Goal: Task Accomplishment & Management: Manage account settings

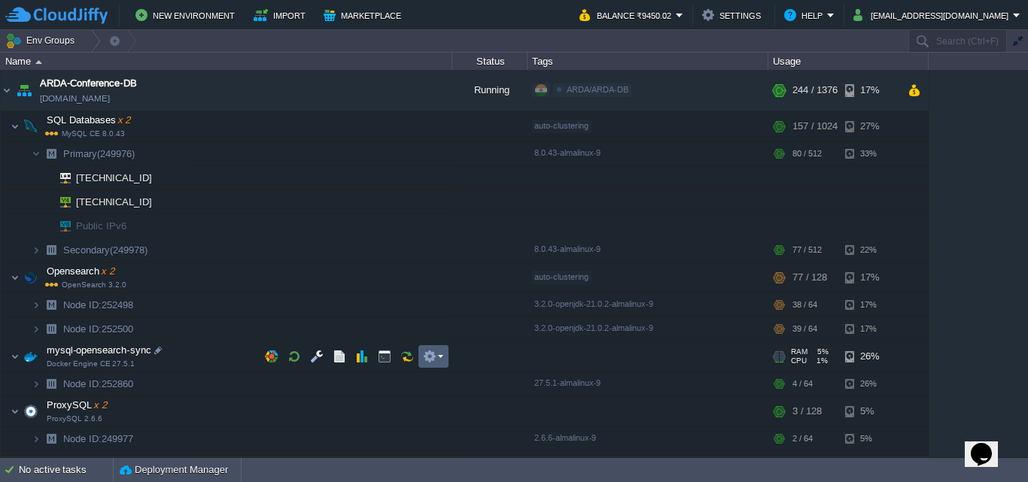
click at [429, 353] on button "button" at bounding box center [430, 357] width 14 height 14
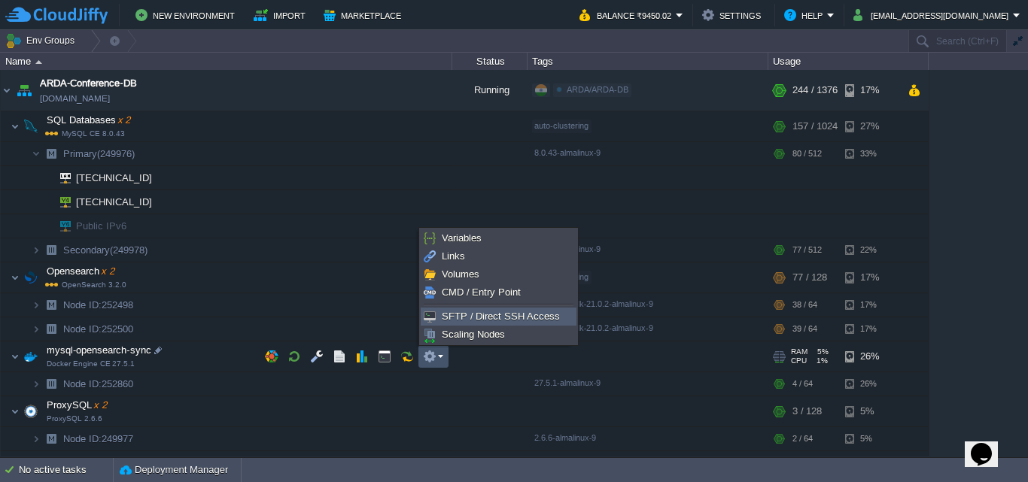
click at [457, 319] on span "SFTP / Direct SSH Access" at bounding box center [501, 316] width 118 height 11
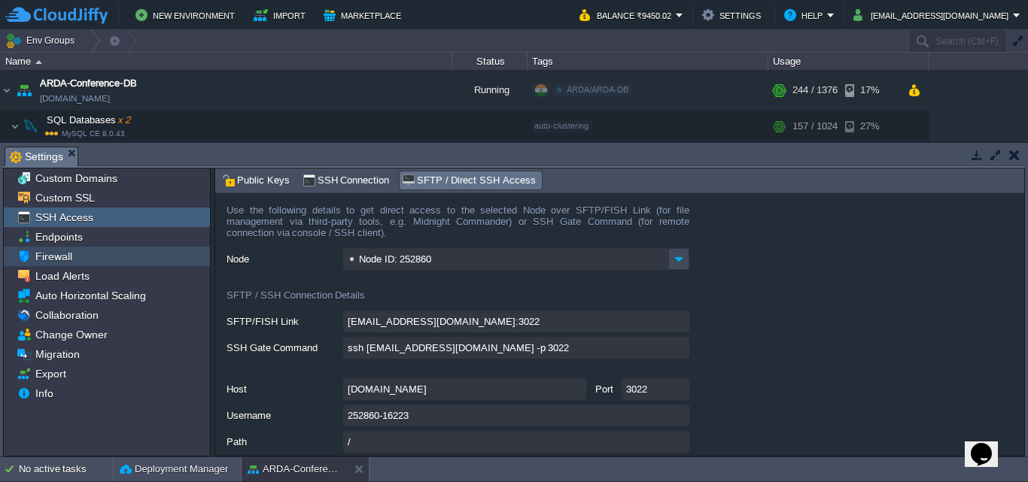
click at [60, 254] on span "Firewall" at bounding box center [53, 257] width 42 height 14
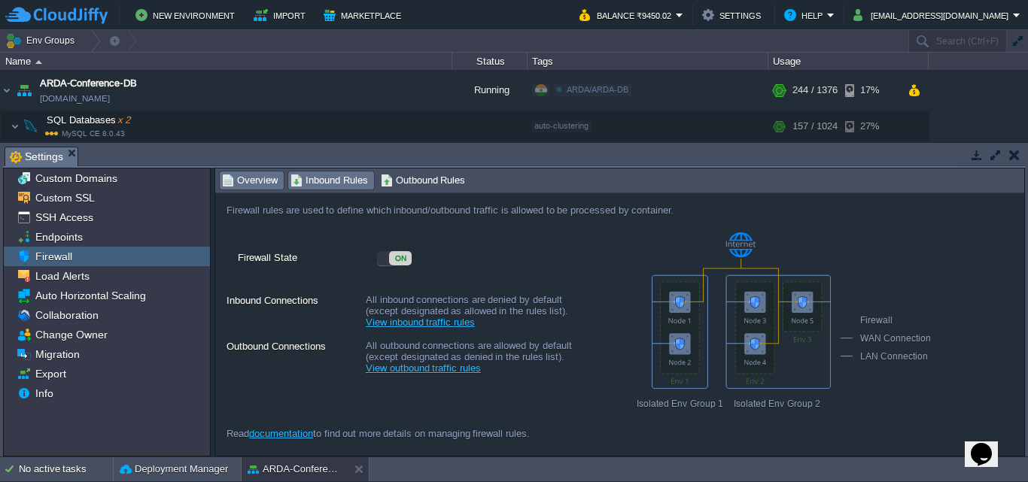
click at [327, 172] on div "Inbound Rules" at bounding box center [331, 181] width 86 height 18
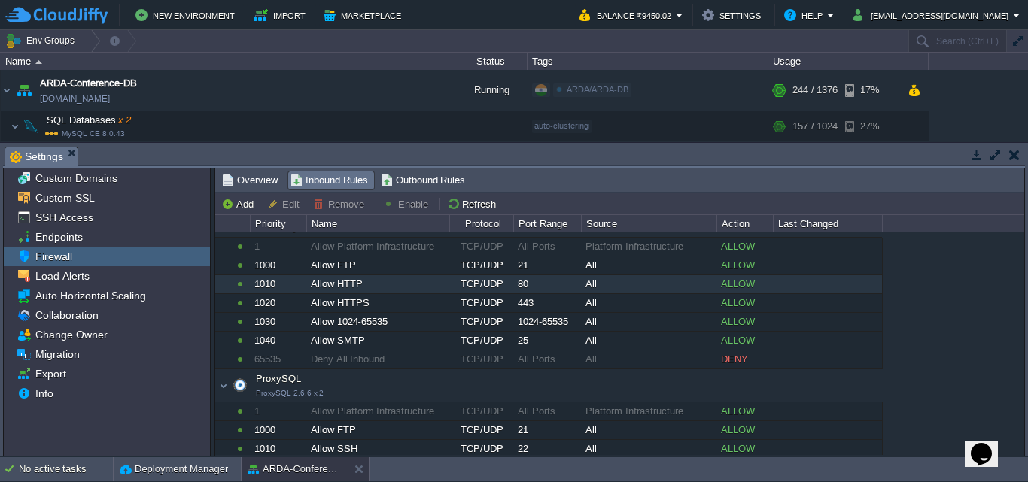
scroll to position [376, 0]
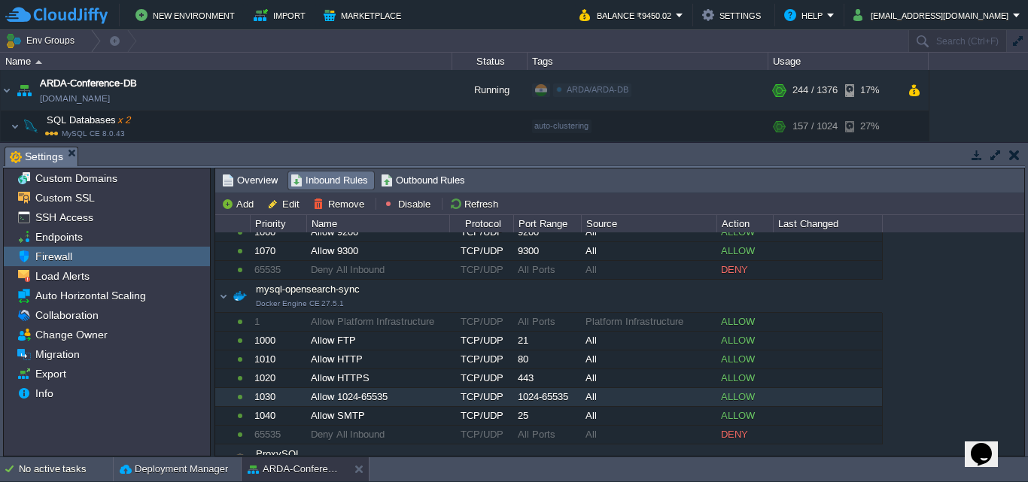
drag, startPoint x: 257, startPoint y: 394, endPoint x: 379, endPoint y: 397, distance: 122.7
click at [379, 396] on tr "mysql-opensearch-sync Docker Engine CE 27.5.1 1030 Allow 1024-65535 TCP/UDP 102…" at bounding box center [548, 397] width 667 height 18
drag, startPoint x: 315, startPoint y: 398, endPoint x: 706, endPoint y: 392, distance: 391.4
click at [702, 394] on tr "mysql-opensearch-sync Docker Engine CE 27.5.1 1030 Allow 1024-65535 TCP/UDP 102…" at bounding box center [548, 397] width 667 height 18
drag, startPoint x: 756, startPoint y: 395, endPoint x: 260, endPoint y: 403, distance: 496.0
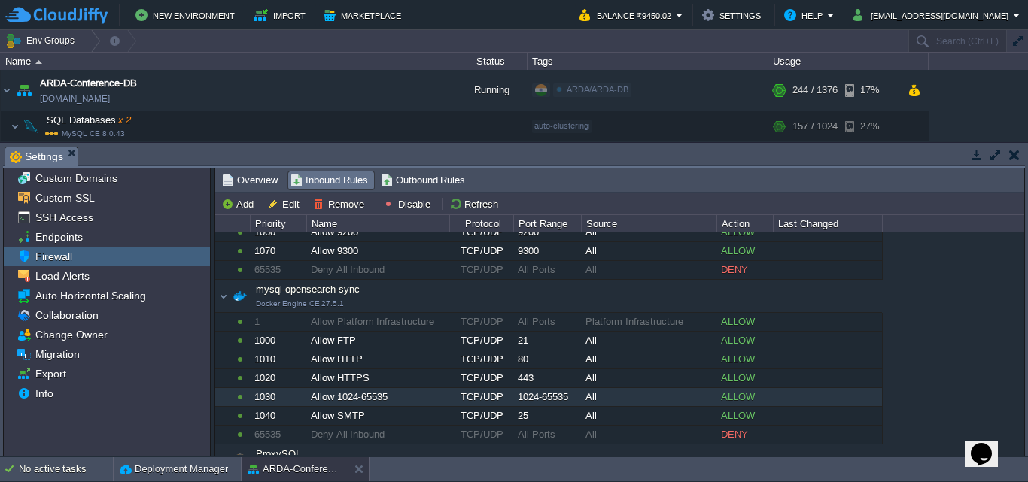
click at [260, 403] on tr "mysql-opensearch-sync Docker Engine CE 27.5.1 1030 Allow 1024-65535 TCP/UDP 102…" at bounding box center [548, 397] width 667 height 18
click at [1017, 157] on button "button" at bounding box center [1014, 155] width 11 height 14
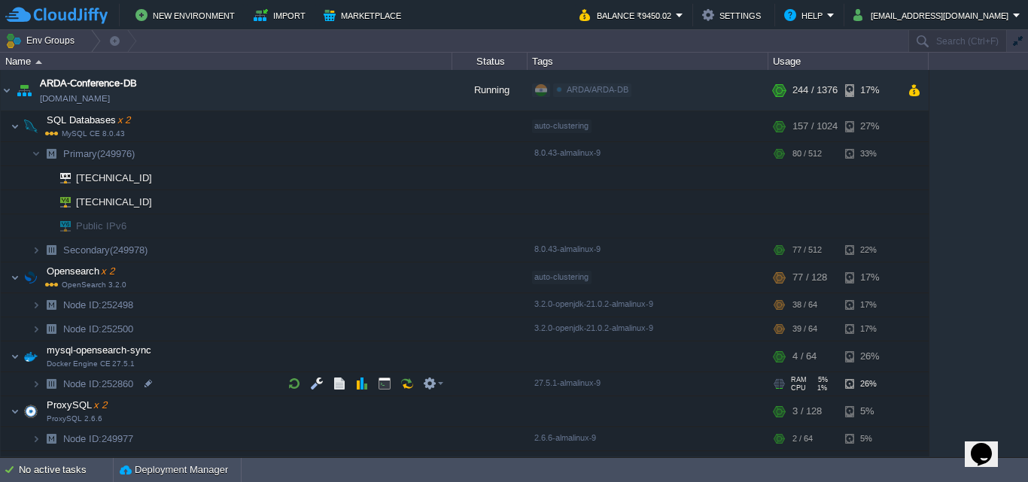
click at [41, 386] on img at bounding box center [51, 384] width 21 height 23
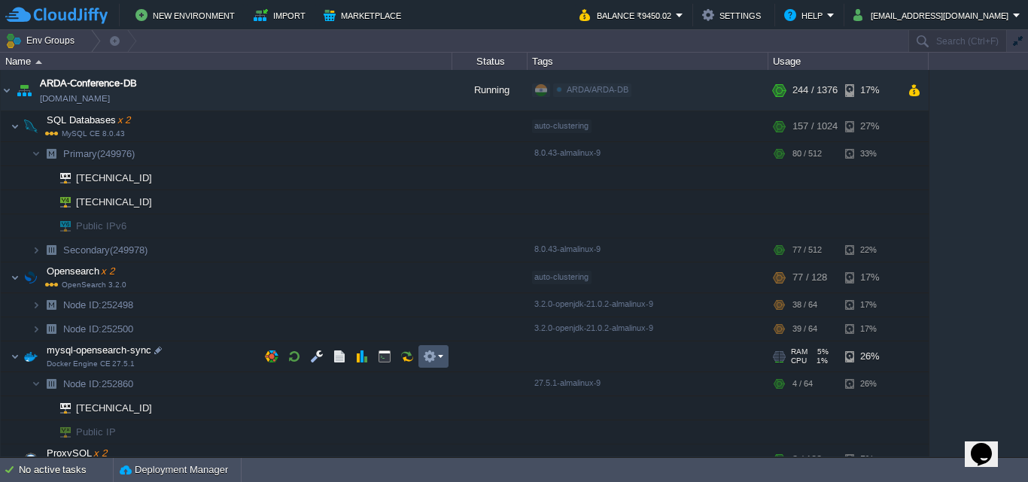
click at [436, 355] on button "button" at bounding box center [430, 357] width 14 height 14
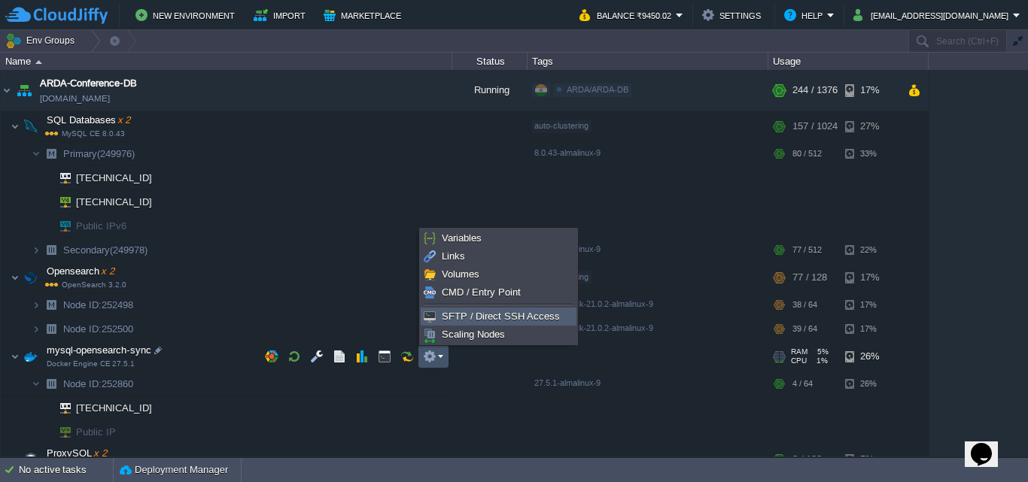
click at [446, 313] on span "SFTP / Direct SSH Access" at bounding box center [501, 316] width 118 height 11
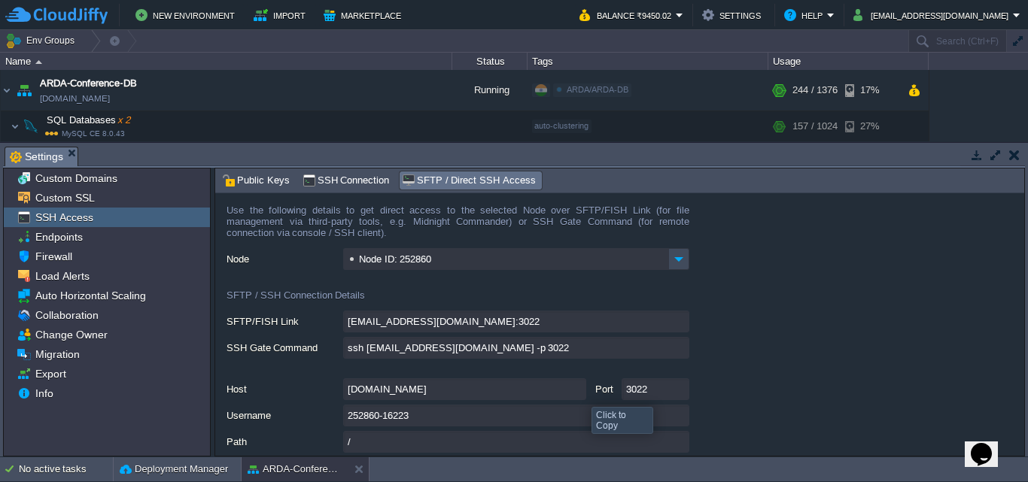
click at [580, 394] on input "[DOMAIN_NAME]" at bounding box center [464, 390] width 243 height 22
type textarea "[DOMAIN_NAME]"
click at [1009, 155] on button "button" at bounding box center [1014, 155] width 11 height 14
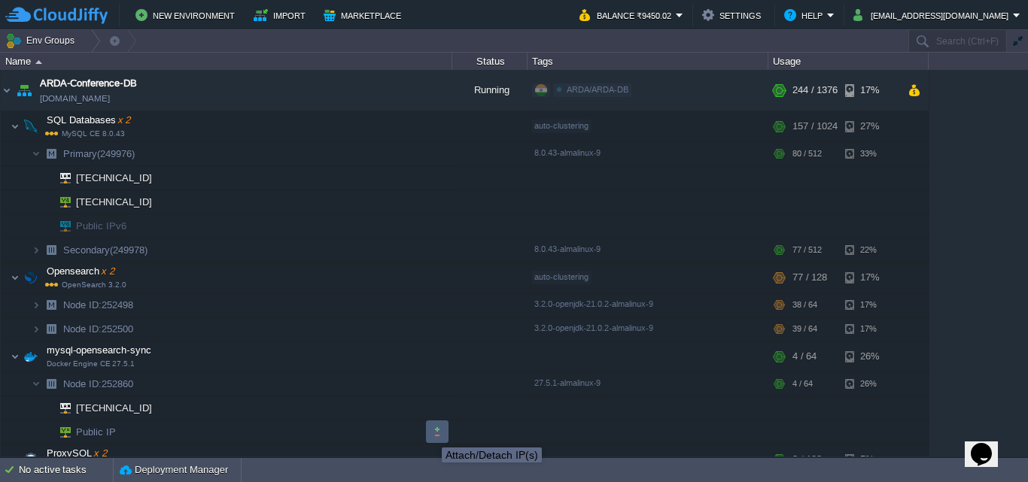
click at [430, 434] on button "button" at bounding box center [437, 432] width 14 height 14
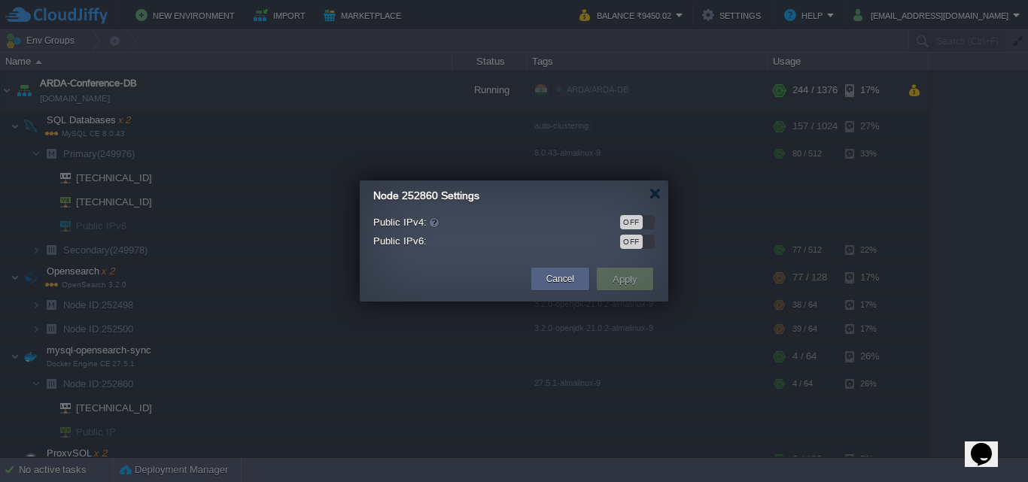
click at [651, 224] on div "OFF" at bounding box center [637, 222] width 35 height 14
click at [625, 275] on button "Apply" at bounding box center [625, 279] width 34 height 18
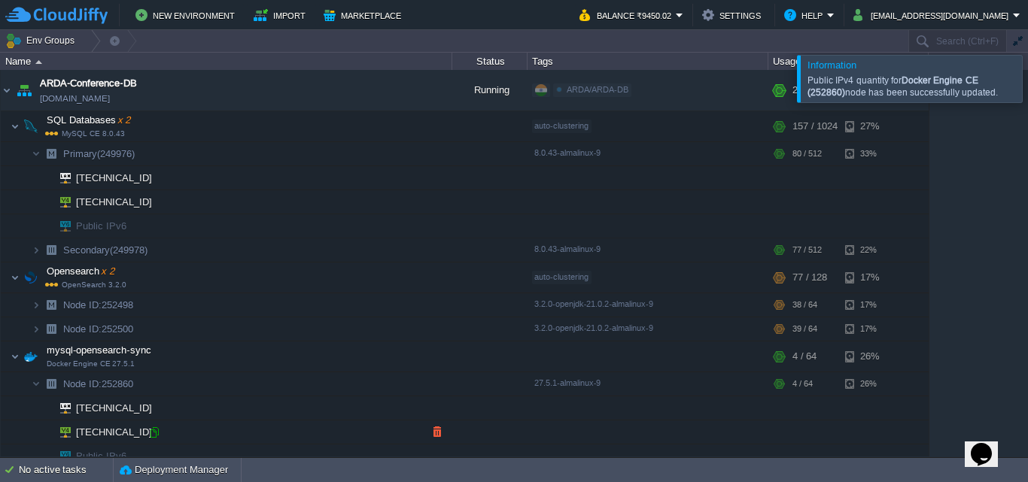
click at [152, 432] on div at bounding box center [155, 433] width 14 height 14
type input "[TECHNICAL_ID]"
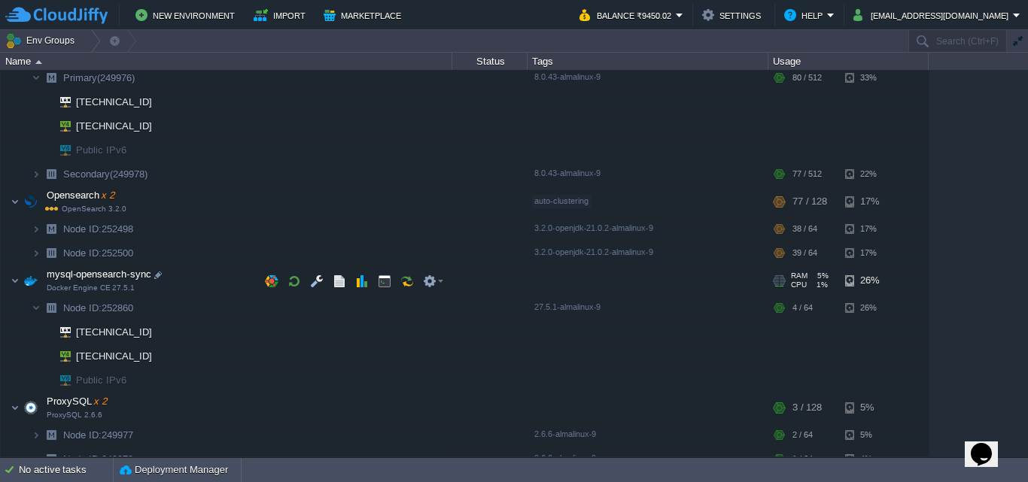
scroll to position [151, 0]
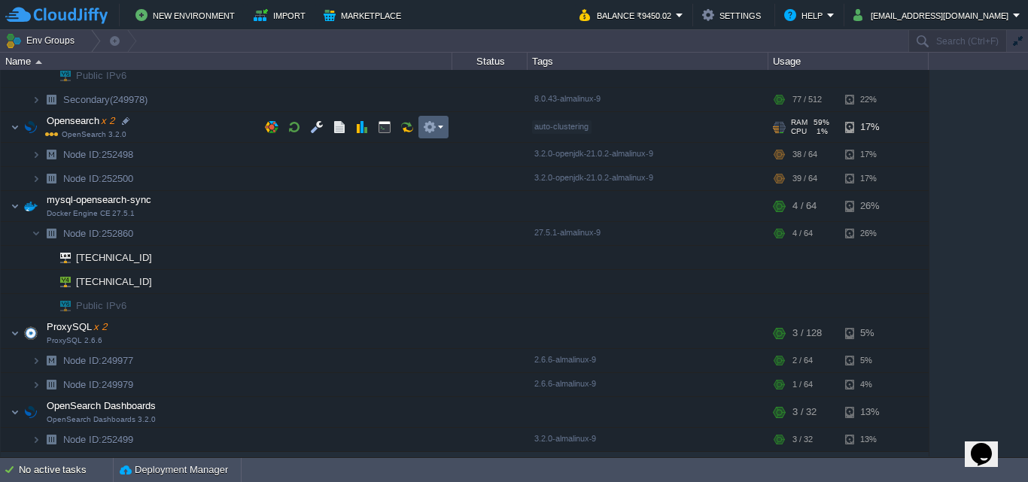
click at [442, 127] on em at bounding box center [433, 127] width 20 height 14
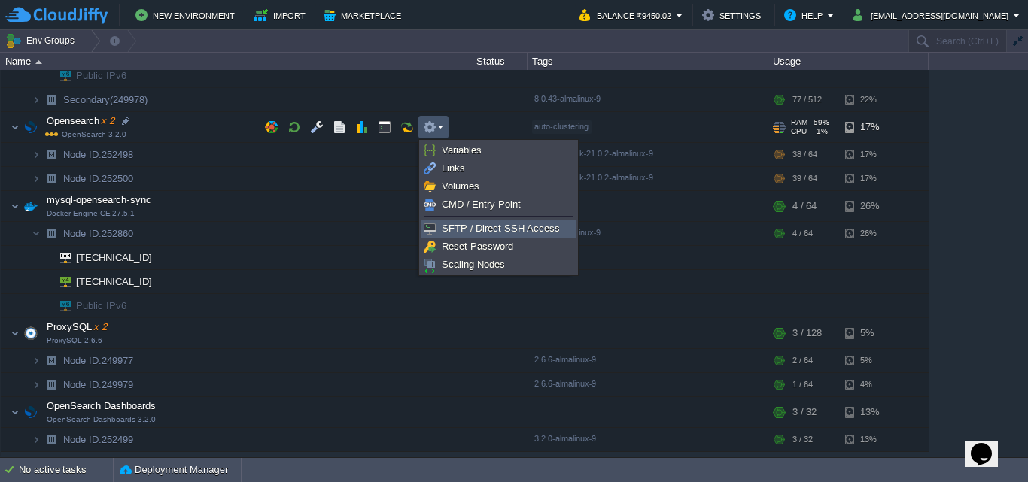
click at [467, 233] on span "SFTP / Direct SSH Access" at bounding box center [501, 228] width 118 height 11
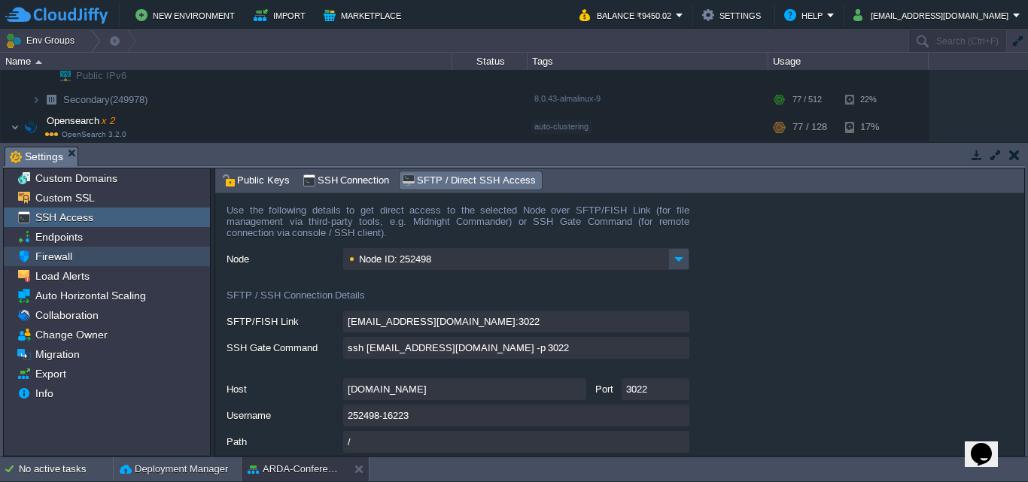
click at [80, 253] on div "Firewall" at bounding box center [107, 257] width 206 height 20
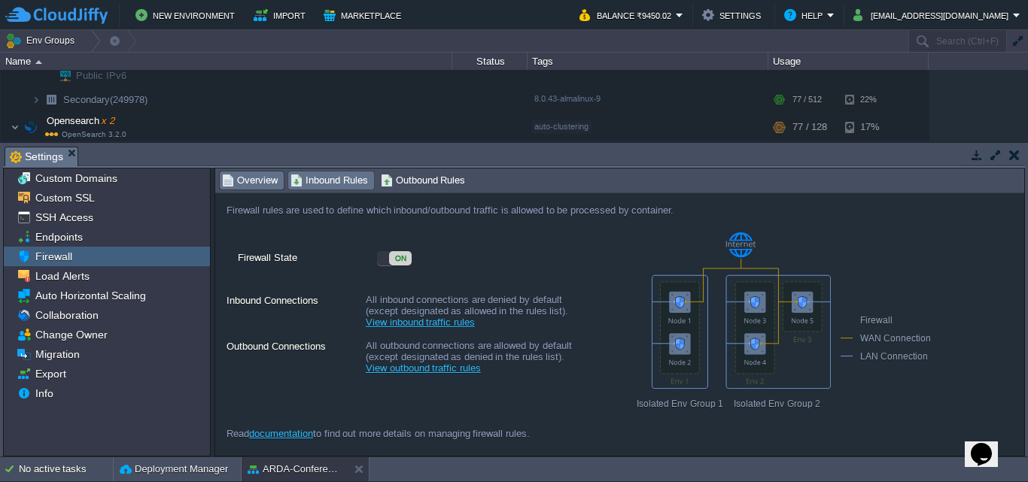
click at [346, 176] on span "Inbound Rules" at bounding box center [330, 180] width 78 height 17
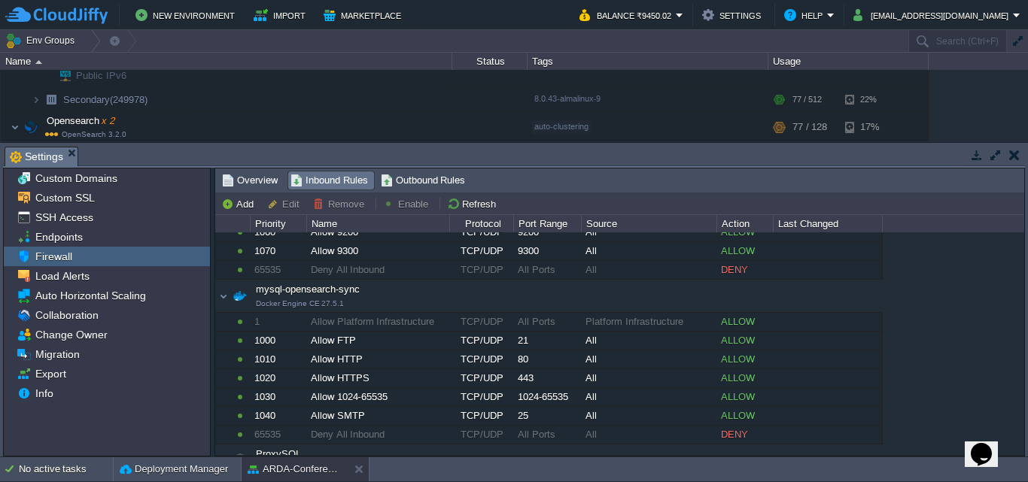
scroll to position [452, 0]
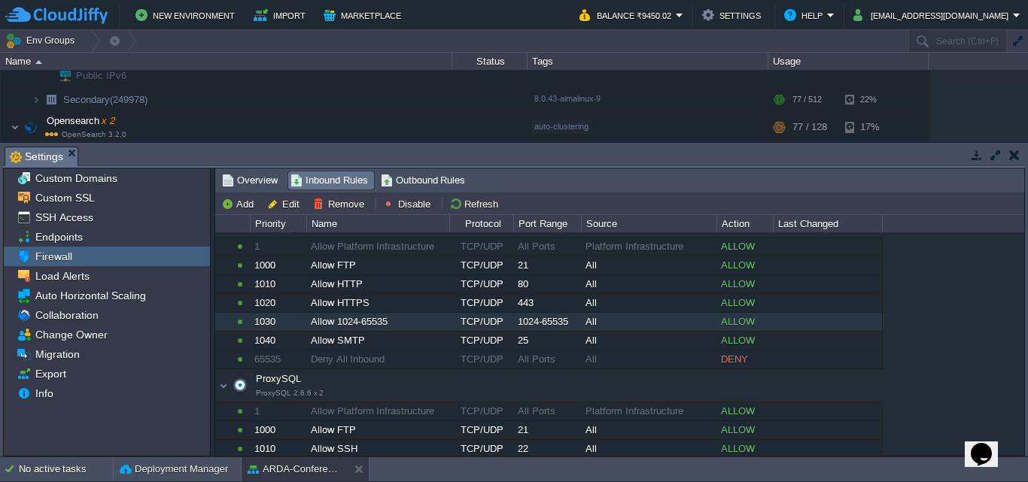
click at [719, 330] on div "ALLOW" at bounding box center [744, 322] width 55 height 18
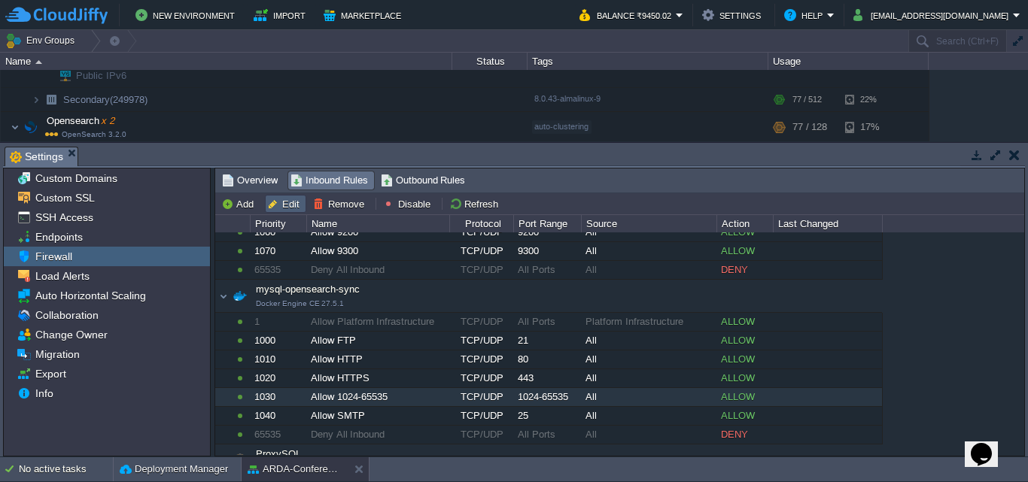
click at [284, 203] on button "Edit" at bounding box center [285, 204] width 37 height 14
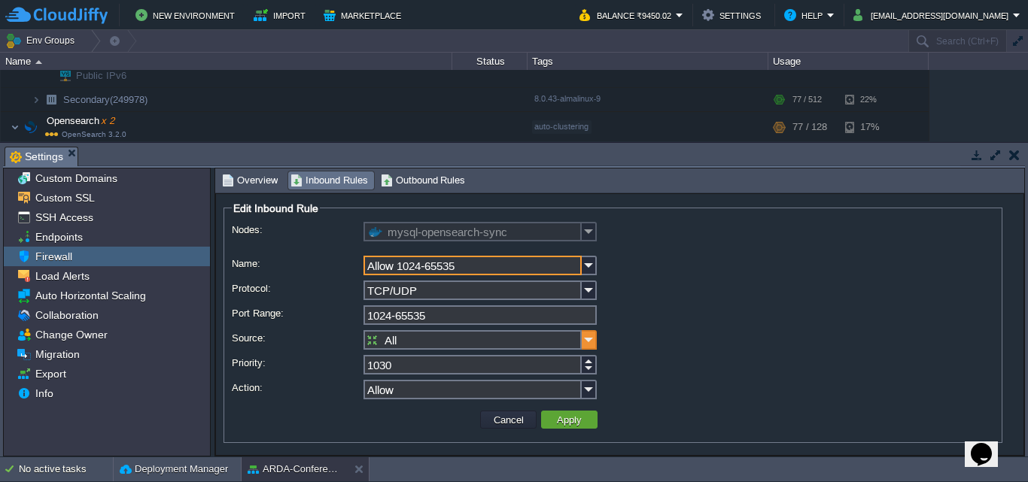
click at [589, 343] on img at bounding box center [589, 340] width 15 height 20
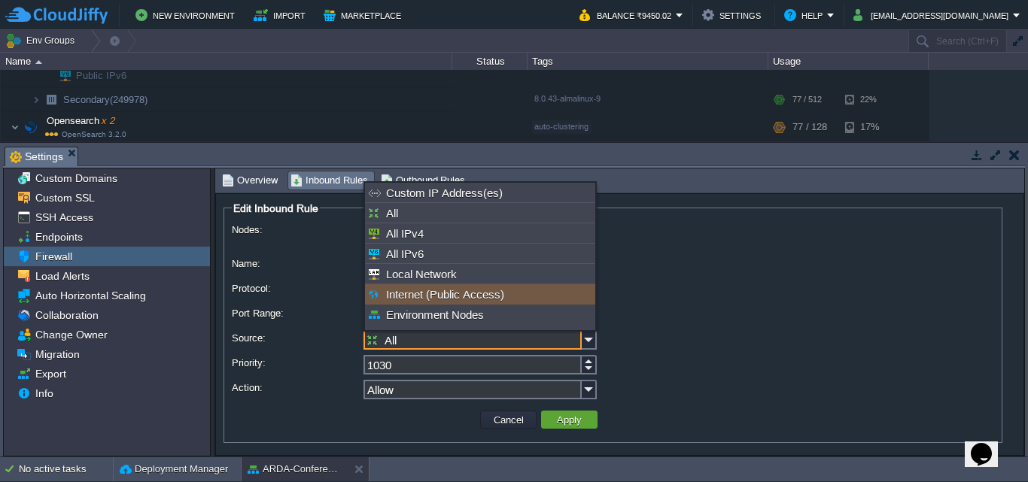
click at [493, 301] on div "Internet (Public Access)" at bounding box center [480, 294] width 230 height 20
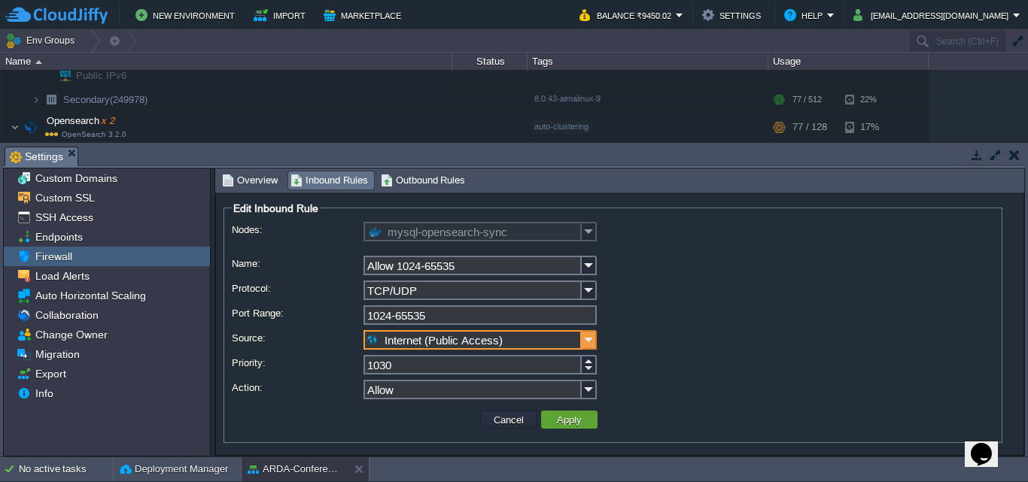
click at [590, 342] on img at bounding box center [589, 340] width 15 height 20
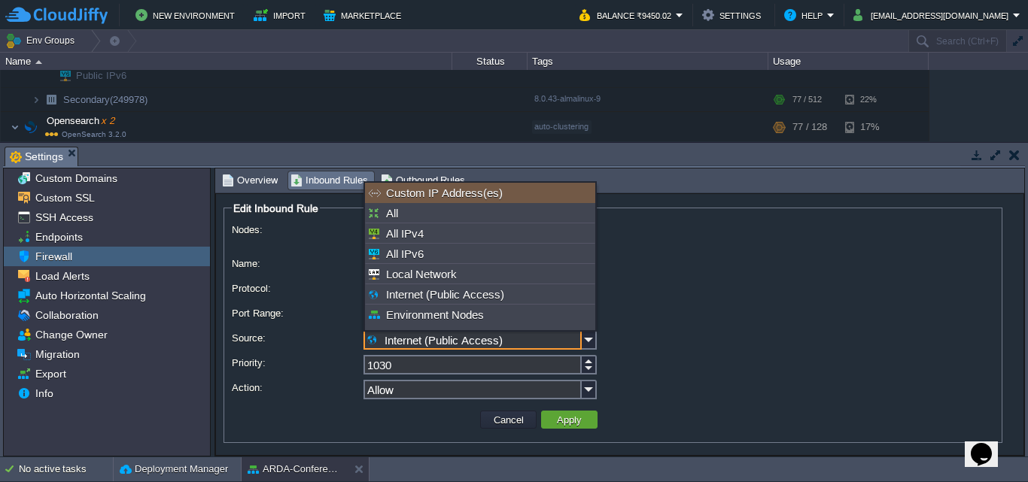
click at [519, 196] on div "Custom IP Address(es)" at bounding box center [480, 193] width 230 height 20
type input "Custom IP Address(es)"
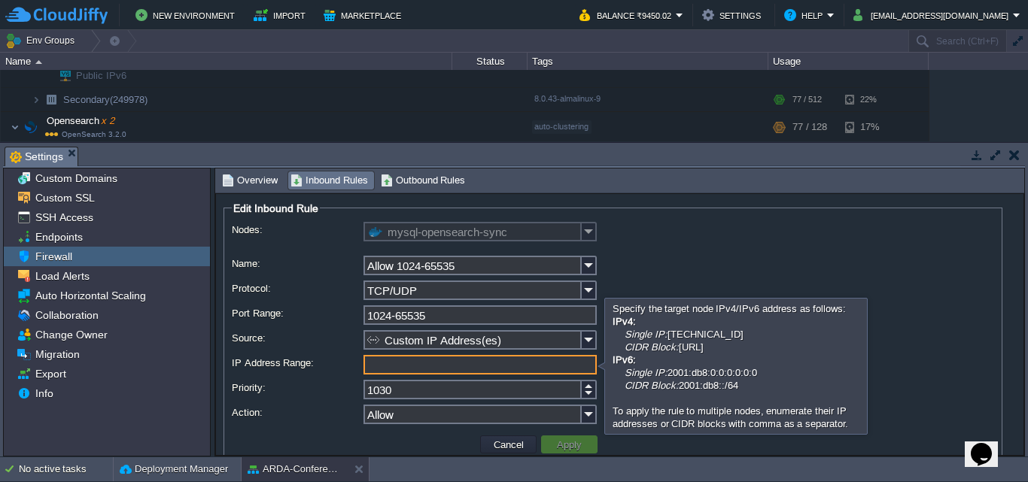
click at [510, 367] on input "IP Address Range:" at bounding box center [480, 365] width 233 height 20
paste input "[TECHNICAL_ID]"
click at [370, 364] on input "[TECHNICAL_ID]" at bounding box center [480, 365] width 233 height 20
click at [452, 364] on input "[TECHNICAL_ID]" at bounding box center [480, 365] width 233 height 20
type input "[TECHNICAL_ID]"
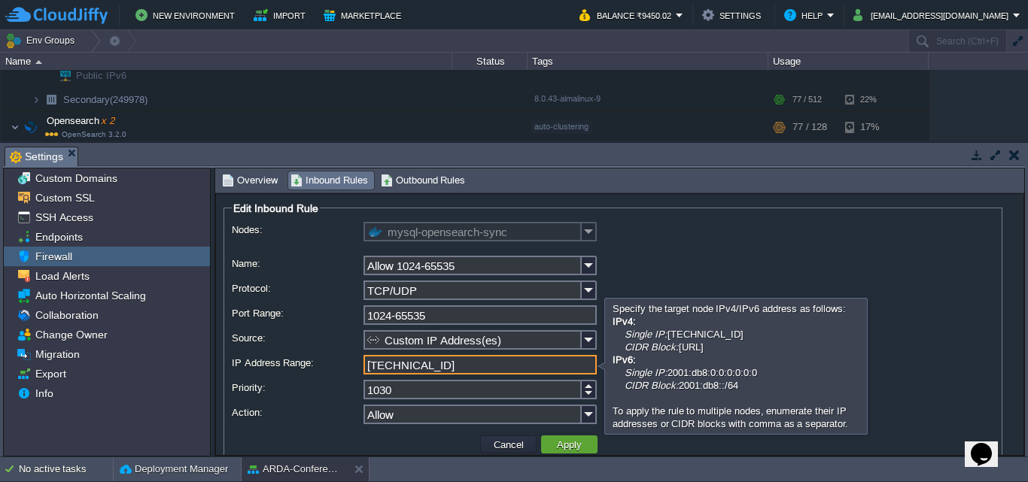
click at [518, 360] on input "[TECHNICAL_ID]" at bounding box center [480, 365] width 233 height 20
click at [573, 447] on button "Apply" at bounding box center [569, 445] width 34 height 14
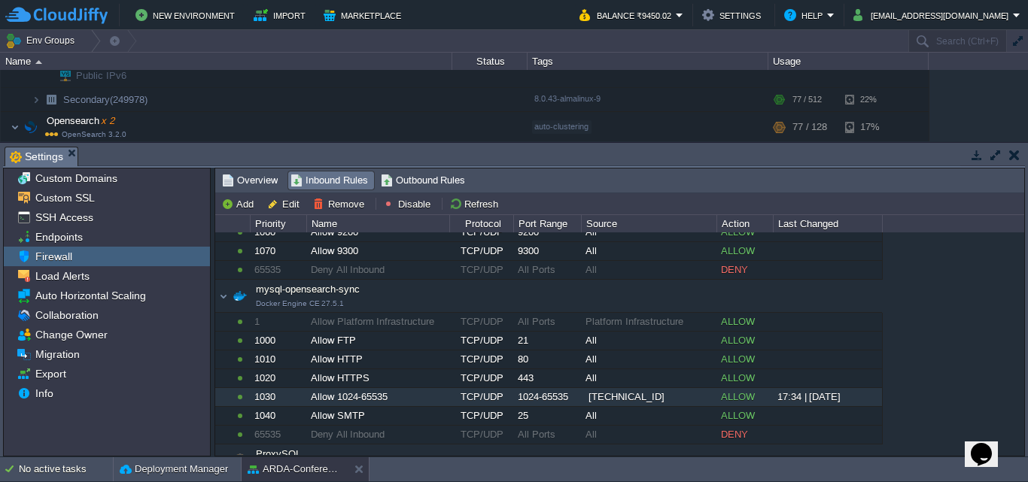
click at [1010, 158] on button "button" at bounding box center [1014, 155] width 11 height 14
